Goal: Transaction & Acquisition: Complete application form

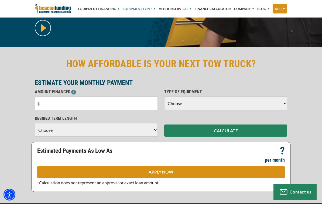
scroll to position [143, 0]
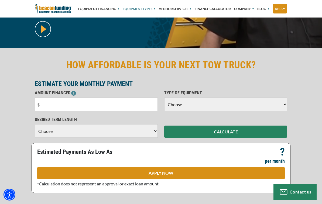
click at [53, 104] on input "text" at bounding box center [96, 104] width 123 height 13
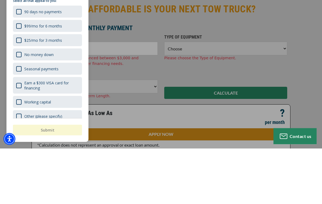
scroll to position [199, 0]
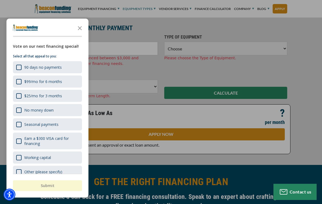
click at [78, 32] on icon "Close the survey" at bounding box center [79, 27] width 11 height 11
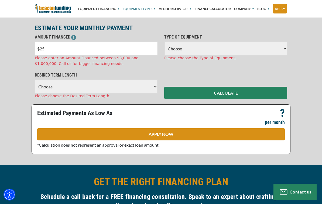
click at [54, 50] on input "$25" at bounding box center [96, 48] width 123 height 13
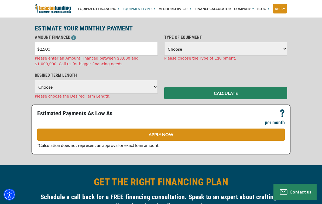
type input "$25,000"
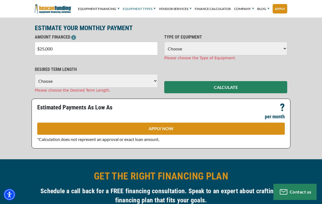
click at [193, 41] on div "TYPE OF EQUIPMENT Choose Backhoe Boom/Bucket Truck Chipper Commercial Mower Cra…" at bounding box center [225, 47] width 129 height 27
click at [185, 46] on select "Choose Backhoe Boom/Bucket Truck Chipper Commercial Mower Crane DTG/DTF Printin…" at bounding box center [225, 48] width 123 height 13
select select "5"
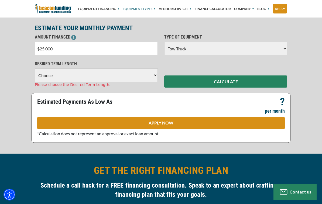
click at [61, 73] on select "Choose 36 Months 48 Months 60 Months" at bounding box center [96, 74] width 123 height 13
select select "60"
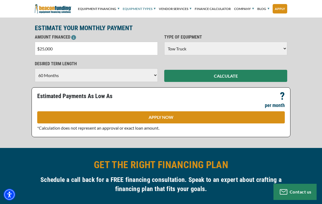
click at [192, 76] on button "CALCULATE" at bounding box center [225, 76] width 123 height 12
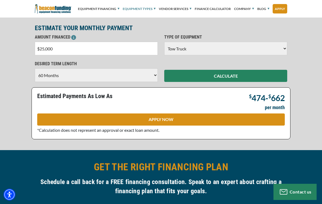
click at [63, 122] on link "APPLY NOW" at bounding box center [160, 119] width 247 height 12
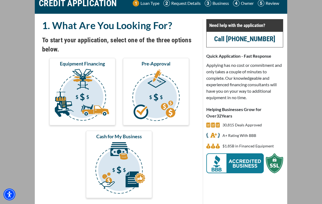
scroll to position [26, 0]
click at [158, 93] on img "submit" at bounding box center [156, 96] width 64 height 54
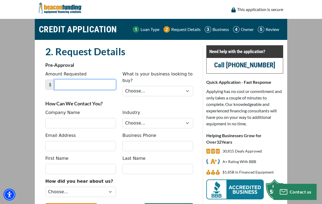
click at [69, 87] on input "Amount Requested" at bounding box center [84, 84] width 61 height 10
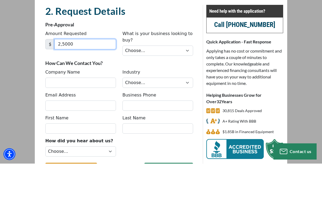
type input "25,000"
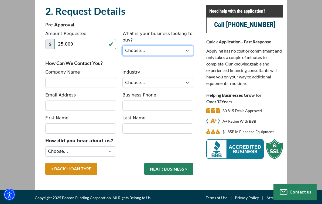
click at [143, 53] on select "Choose... Backhoe Boom/Bucket Truck Chipper Commercial Mower Crane DTG/DTF Prin…" at bounding box center [157, 51] width 71 height 10
click at [144, 48] on select "Choose... Backhoe Boom/Bucket Truck Chipper Commercial Mower Crane DTG/DTF Prin…" at bounding box center [157, 51] width 71 height 10
select select "9"
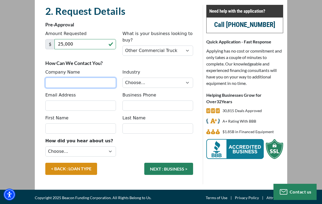
click at [69, 82] on input "Company Name" at bounding box center [80, 83] width 71 height 10
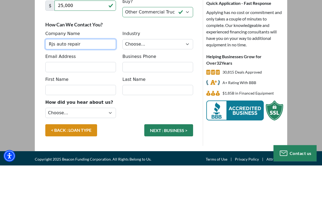
type input "Rjs auto repair"
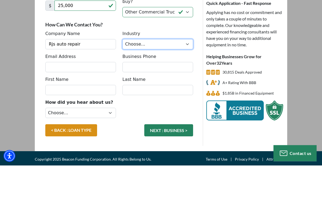
click at [141, 78] on select "Choose... Towing Landscape/Hardscape Decorated Apparel Septic Light Constructio…" at bounding box center [157, 83] width 71 height 10
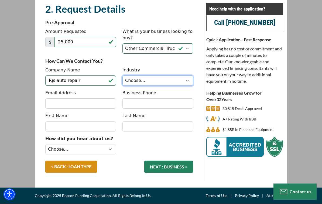
select select "1"
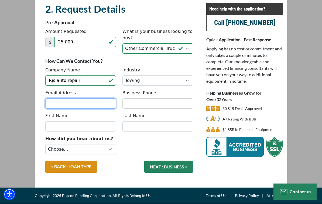
click at [56, 103] on input "Email Address" at bounding box center [80, 104] width 71 height 10
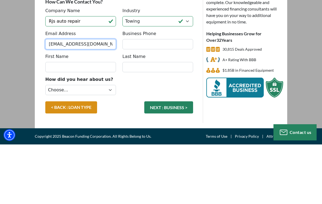
type input "[EMAIL_ADDRESS][DOMAIN_NAME]"
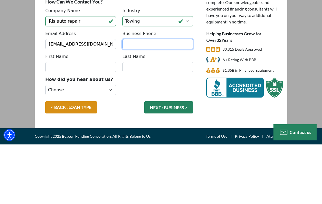
click at [147, 99] on input "Business Phone" at bounding box center [157, 104] width 71 height 10
type input "(203) 948-1375"
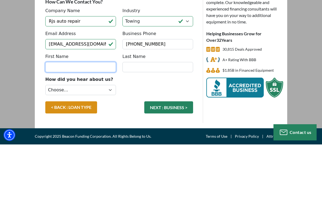
click at [65, 122] on input "First Name" at bounding box center [80, 127] width 71 height 10
type input "[PERSON_NAME]"
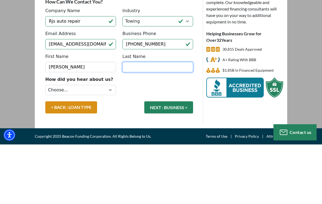
click at [142, 122] on input "Last Name" at bounding box center [157, 127] width 71 height 10
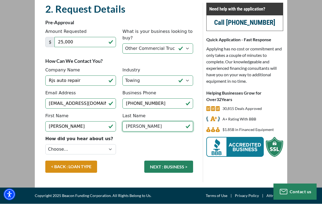
type input "[PERSON_NAME]"
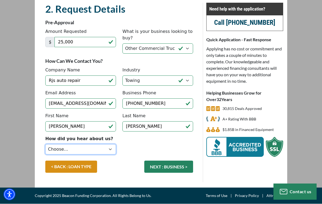
click at [88, 149] on select "Choose... Internet Search Vendor Referral Word of Mouth Client Referral Email E…" at bounding box center [80, 149] width 71 height 10
click at [68, 150] on select "Choose... Internet Search Vendor Referral Word of Mouth Client Referral Email E…" at bounding box center [80, 149] width 71 height 10
select select "5"
click at [169, 168] on button "NEXT : BUSINESS >" at bounding box center [168, 167] width 49 height 12
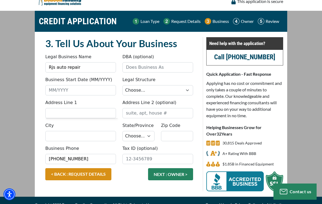
scroll to position [8, 0]
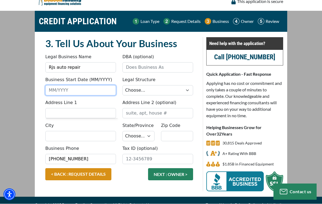
click at [59, 91] on input "Business Start Date (MM/YYYY)" at bounding box center [80, 90] width 71 height 10
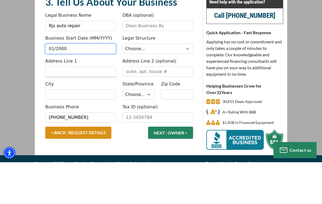
type input "01/2000"
click at [140, 77] on label "Legal Structure" at bounding box center [138, 80] width 33 height 6
click at [140, 85] on select "Choose... Corporation LLC LLP Municipality Non-Profit Partnership Proprietorship" at bounding box center [157, 90] width 71 height 10
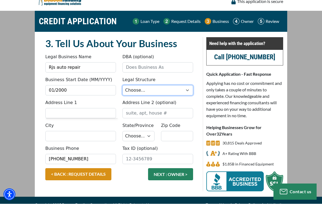
select select "2"
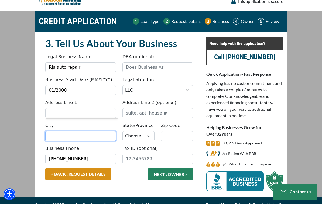
click at [57, 131] on input "City" at bounding box center [80, 136] width 71 height 10
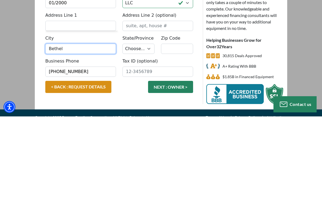
type input "Bethel"
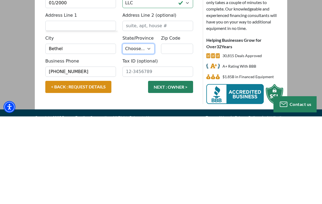
click at [141, 131] on select "Choose... AL AK AZ AR CA CO CT DE DC FL GA HI ID IL IN IA KS KY LA ME MD MA MI …" at bounding box center [138, 136] width 32 height 10
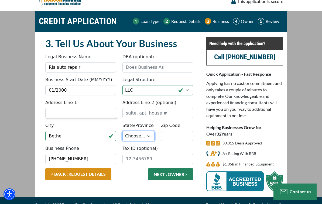
select select "8"
click at [169, 133] on input "Zip Code" at bounding box center [177, 136] width 32 height 10
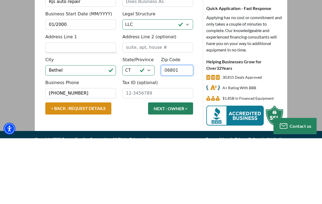
type input "06801"
click at [68, 108] on input "Address Line 1" at bounding box center [80, 113] width 71 height 10
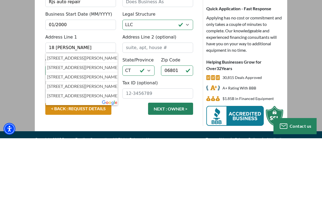
click at [68, 120] on p "18 Taylor Avenue, Bethel, CT, USA" at bounding box center [81, 123] width 69 height 6
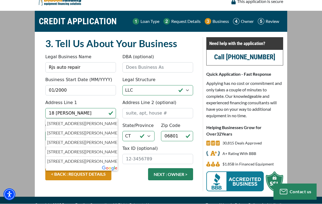
type input "[STREET_ADDRESS][PERSON_NAME]"
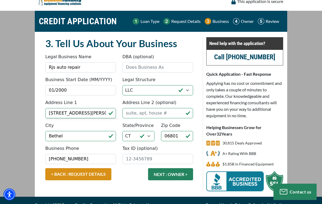
click at [163, 179] on button "NEXT : OWNER >" at bounding box center [170, 174] width 45 height 12
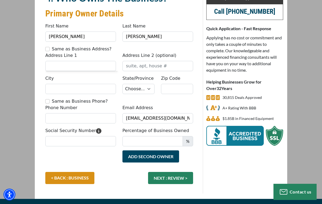
scroll to position [56, 0]
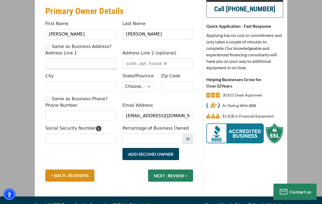
click at [46, 45] on input "Same as Business Address?" at bounding box center [47, 47] width 4 height 4
checkbox input "true"
type input "[STREET_ADDRESS][PERSON_NAME]"
type input "Bethel"
select select "8"
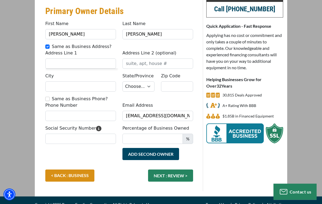
type input "06801"
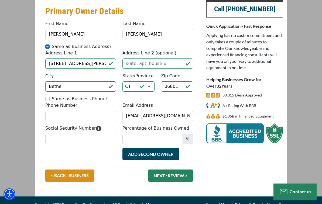
click at [51, 97] on div "Same as Business Phone?" at bounding box center [80, 99] width 71 height 6
click at [44, 99] on div "Phone Number Same as Business Phone?" at bounding box center [80, 108] width 77 height 25
click at [46, 94] on div "City Bethel State/Province Choose... AL AK AZ AR CA CO CT DE DC [GEOGRAPHIC_DAT…" at bounding box center [119, 84] width 154 height 23
click at [156, 138] on input "Percentage of Business Owned" at bounding box center [152, 139] width 60 height 10
type input "100"
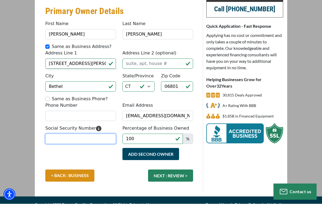
click at [70, 139] on input "Social Security Number" at bounding box center [80, 139] width 71 height 10
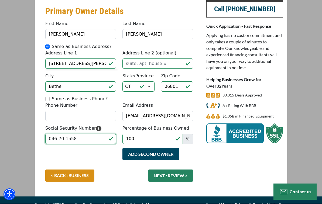
type input "046-70-1558"
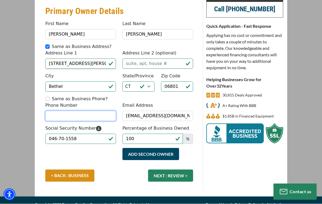
click at [89, 116] on input "Phone Number" at bounding box center [80, 116] width 71 height 10
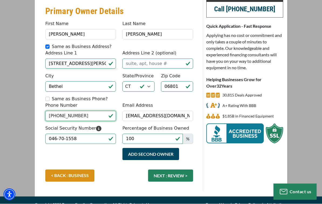
type input "[PHONE_NUMBER]"
click at [182, 175] on button "NEXT : REVIEW >" at bounding box center [170, 176] width 45 height 12
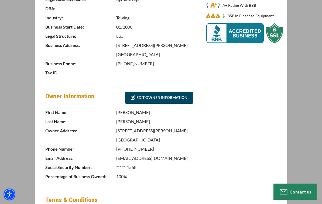
scroll to position [250, 0]
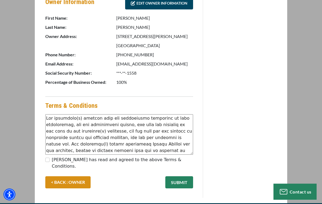
click at [45, 158] on input "[PERSON_NAME] has read and agreed to the above Terms & Conditions." at bounding box center [47, 160] width 4 height 4
checkbox input "true"
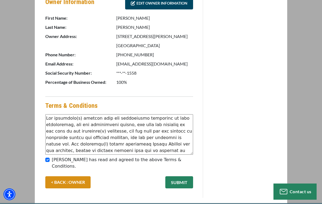
click at [180, 176] on button "SUBMIT" at bounding box center [179, 182] width 28 height 12
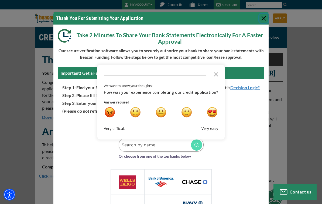
click at [183, 110] on div "happy" at bounding box center [186, 112] width 10 height 10
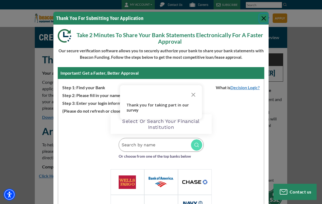
click at [195, 91] on icon "Close the survey" at bounding box center [193, 94] width 11 height 11
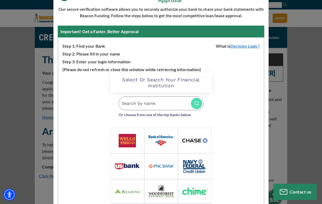
scroll to position [74, 0]
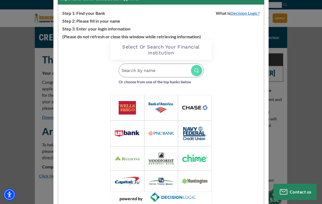
click at [142, 66] on input "Search by name" at bounding box center [161, 71] width 85 height 14
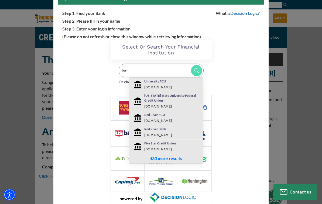
type input "I’ve"
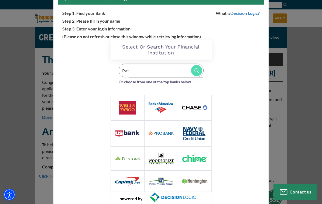
click at [139, 67] on input "I’ve" at bounding box center [161, 71] width 85 height 14
click at [133, 72] on input "I’ve" at bounding box center [161, 71] width 85 height 14
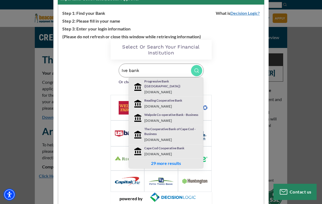
click at [80, 133] on div "Loading Widget Select Or Search Your Financial Institution Ive bank Progressive…" at bounding box center [160, 122] width 205 height 165
click at [235, 100] on div "Loading Widget Select Or Search Your Financial Institution Ive bank Progressive…" at bounding box center [160, 122] width 205 height 165
click at [146, 71] on input "Ive bank" at bounding box center [161, 71] width 85 height 14
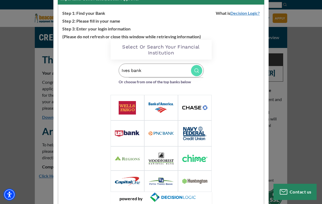
click at [196, 69] on img at bounding box center [196, 70] width 11 height 11
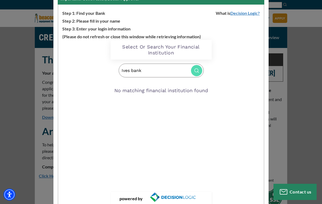
click at [196, 70] on img at bounding box center [196, 70] width 11 height 11
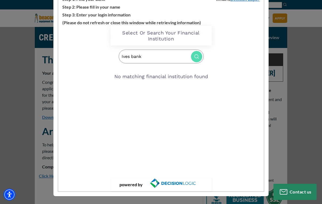
scroll to position [63, 0]
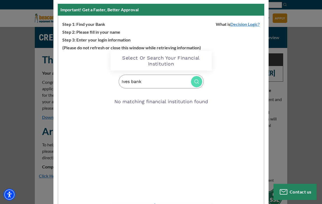
click at [145, 81] on input "Ives bank" at bounding box center [161, 82] width 85 height 14
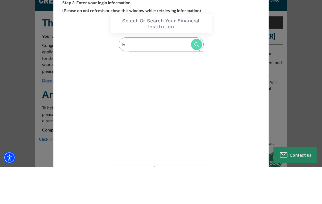
type input "I"
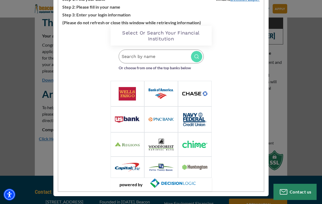
scroll to position [88, 0]
click at [145, 57] on input "Search by name" at bounding box center [161, 57] width 85 height 14
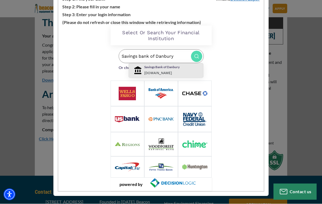
scroll to position [37, 0]
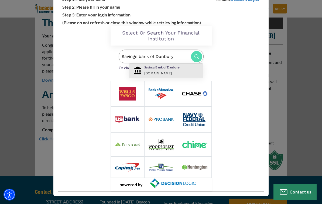
type input "Savings bank of Danbury"
click at [156, 73] on small "sbdanbury.com" at bounding box center [157, 73] width 27 height 4
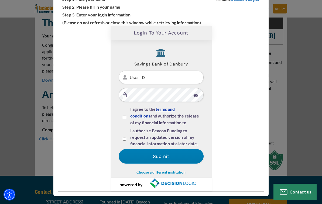
click at [148, 74] on input "User ID" at bounding box center [161, 78] width 85 height 14
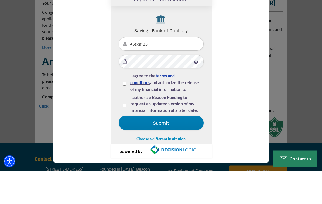
type input "Alexa123"
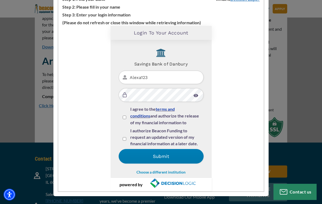
click at [123, 114] on div "I agree to the terms and conditions and authorize the release of my financial i…" at bounding box center [161, 117] width 77 height 22
click at [123, 117] on input "I agree to the terms and conditions and authorize the release of my financial i…" at bounding box center [125, 118] width 4 height 4
checkbox input "true"
click at [123, 137] on input "I authorize Beacon Funding to request an updated version of my financial inform…" at bounding box center [125, 139] width 4 height 4
checkbox input "true"
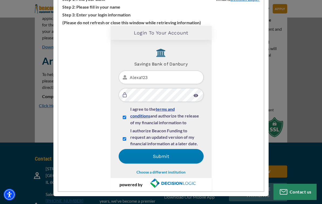
click at [174, 156] on button "Submit" at bounding box center [161, 156] width 85 height 15
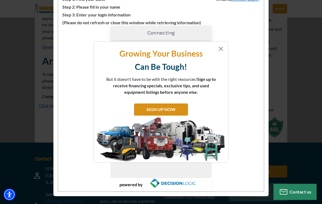
scroll to position [0, 0]
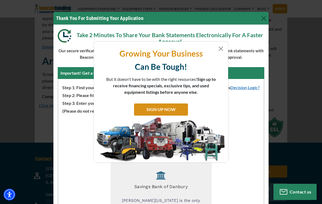
click at [218, 48] on button "Close" at bounding box center [220, 49] width 6 height 6
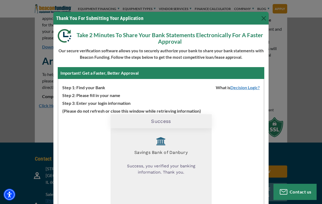
click at [266, 15] on button "Close" at bounding box center [263, 18] width 9 height 9
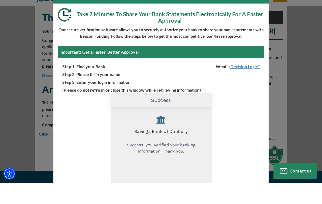
scroll to position [21, 0]
